Goal: Information Seeking & Learning: Learn about a topic

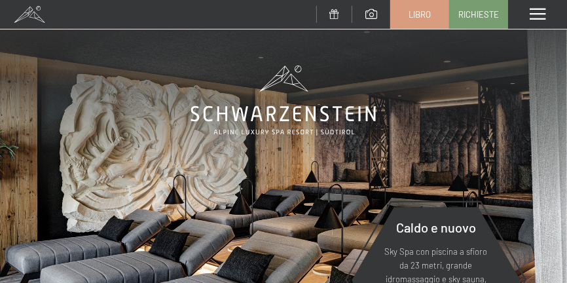
click at [378, 14] on link at bounding box center [371, 14] width 38 height 11
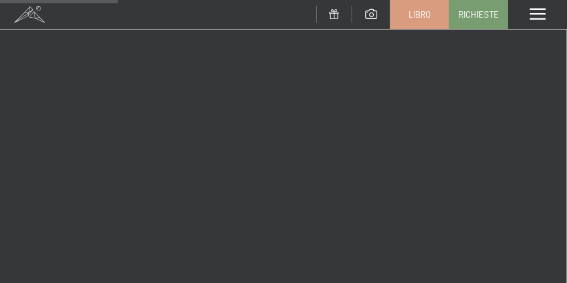
scroll to position [2421, 0]
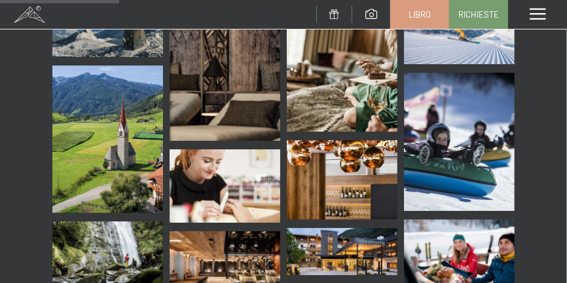
click at [533, 16] on span at bounding box center [537, 15] width 16 height 12
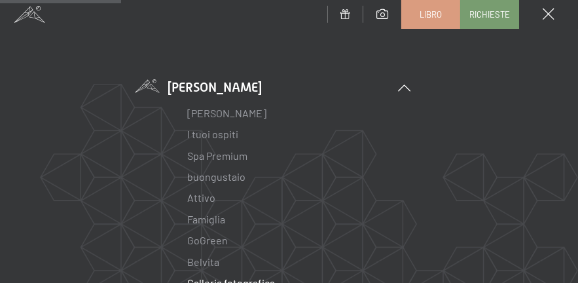
scroll to position [131, 0]
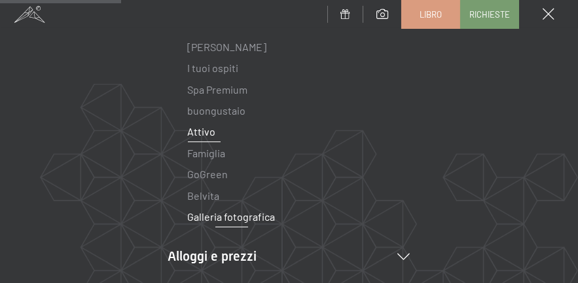
click at [198, 133] on font "Attivo" at bounding box center [202, 131] width 28 height 12
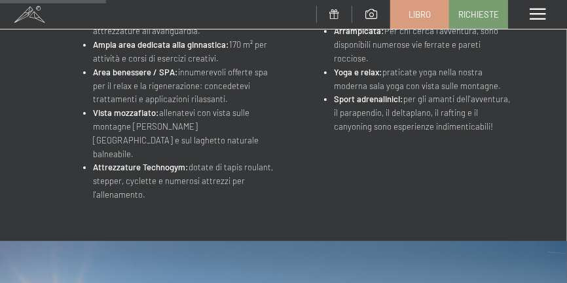
scroll to position [654, 0]
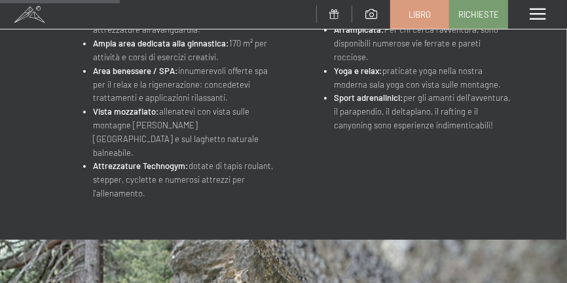
click at [546, 16] on div "menu" at bounding box center [537, 14] width 59 height 29
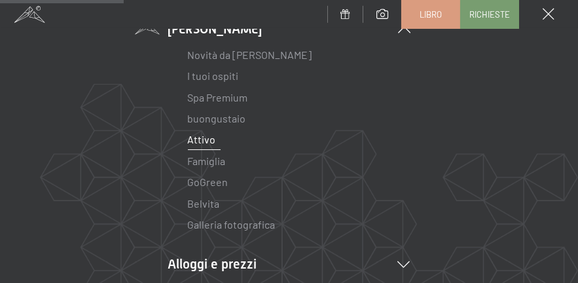
scroll to position [131, 0]
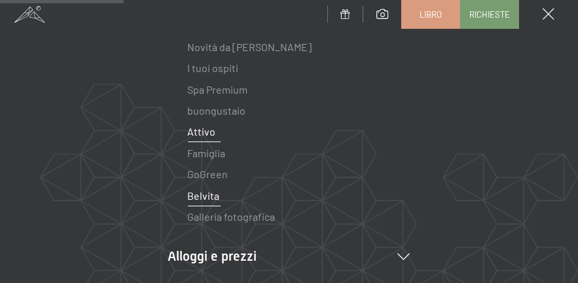
click at [192, 196] on font "Belvita" at bounding box center [204, 195] width 32 height 12
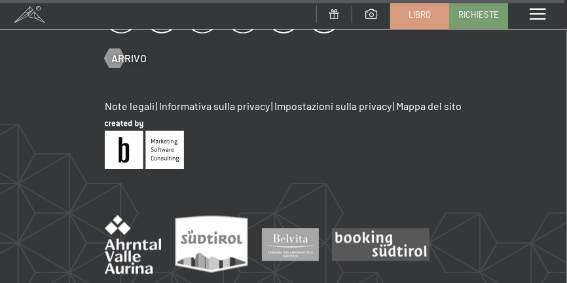
scroll to position [2086, 0]
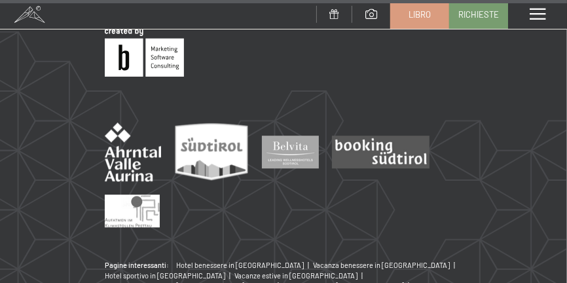
click at [546, 15] on div "menu" at bounding box center [537, 14] width 59 height 29
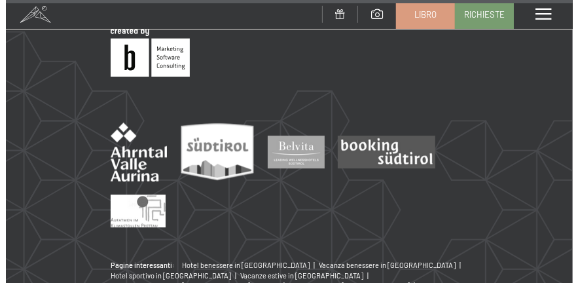
scroll to position [2106, 0]
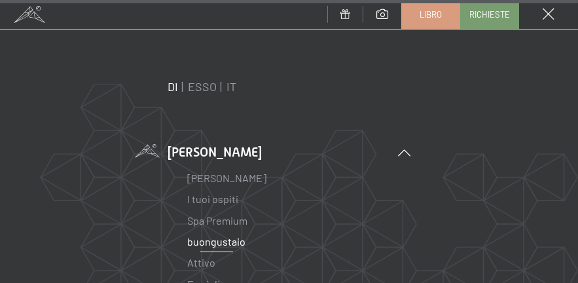
click at [213, 243] on font "buongustaio" at bounding box center [217, 241] width 58 height 12
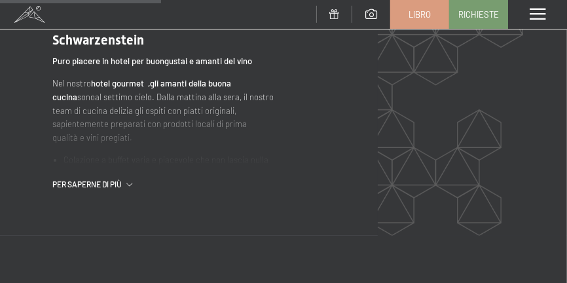
scroll to position [1169, 0]
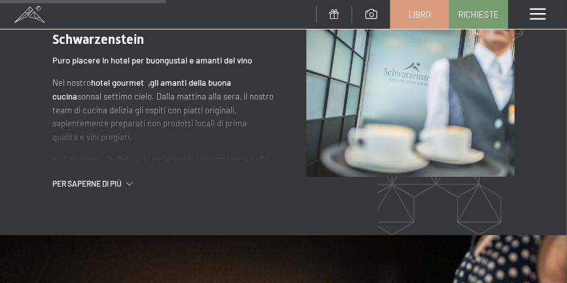
click at [77, 177] on div ".st0{fill:none;stroke:#FFFFFF;stroke-width:2;stroke-linecap:round;stroke-miterl…" at bounding box center [179, 102] width 254 height 173
click at [95, 180] on font "Per saperne di più" at bounding box center [86, 183] width 69 height 9
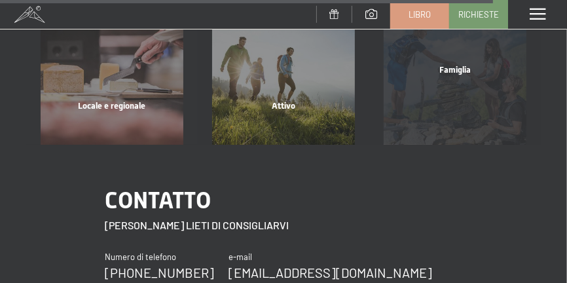
scroll to position [3395, 0]
click at [442, 92] on div "Famiglia" at bounding box center [454, 86] width 171 height 45
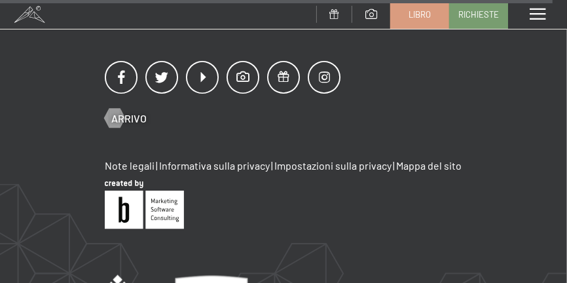
scroll to position [6648, 0]
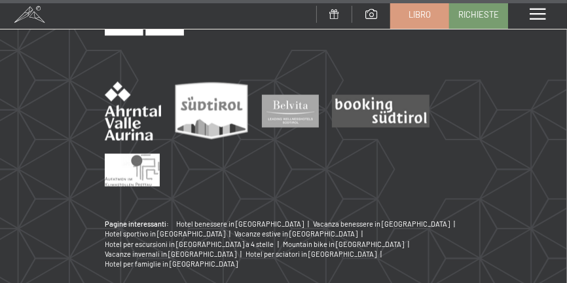
click at [539, 20] on span at bounding box center [537, 15] width 16 height 12
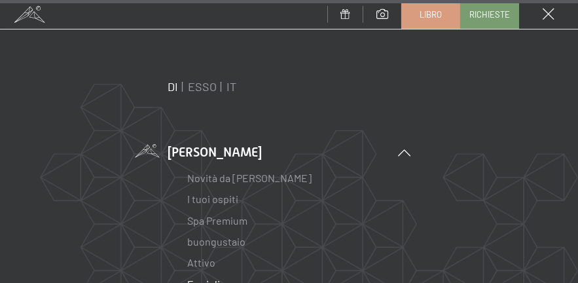
scroll to position [65, 0]
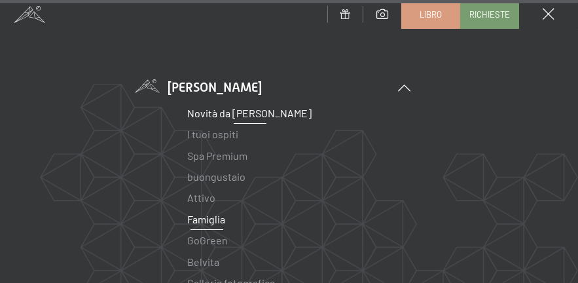
click at [257, 114] on font "Novità da [PERSON_NAME]" at bounding box center [250, 113] width 124 height 12
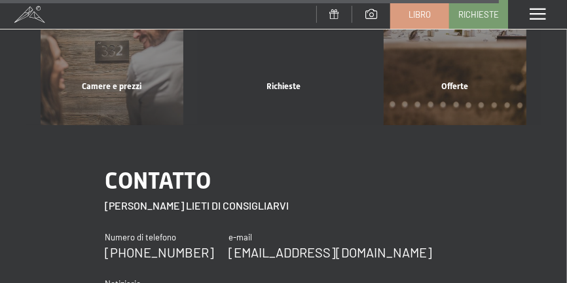
scroll to position [2944, 0]
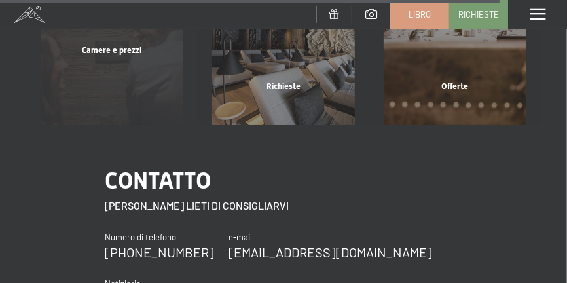
click at [120, 84] on div "Camere e prezzi" at bounding box center [111, 67] width 171 height 45
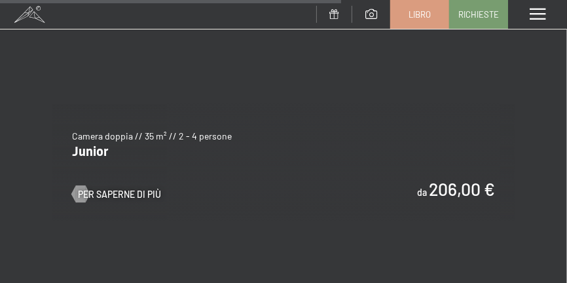
scroll to position [3403, 0]
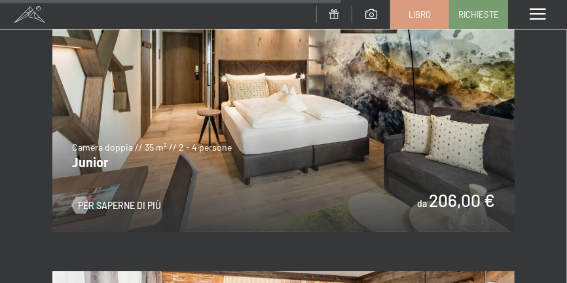
click at [459, 192] on img at bounding box center [283, 102] width 462 height 260
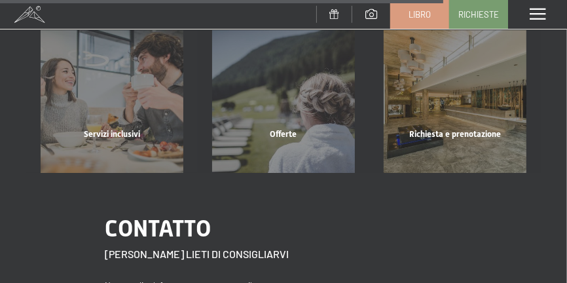
scroll to position [1571, 0]
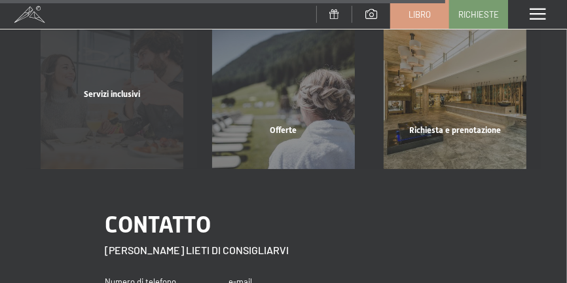
click at [126, 115] on div "Servizi inclusivi" at bounding box center [111, 110] width 171 height 45
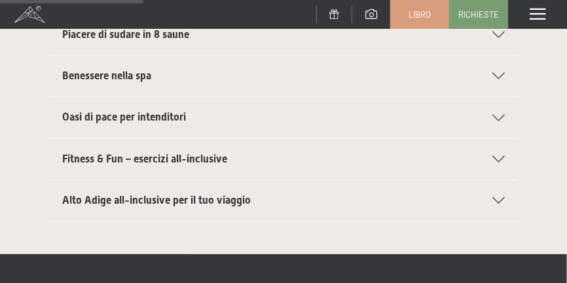
scroll to position [458, 0]
